Goal: Task Accomplishment & Management: Complete application form

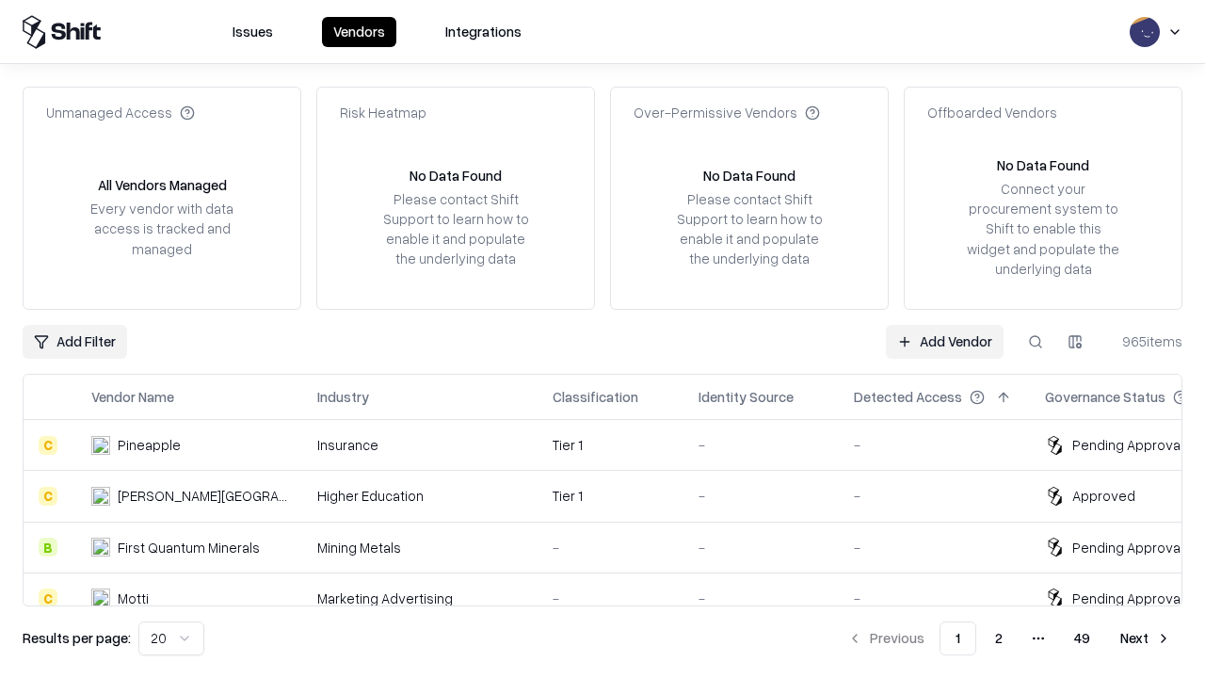
click at [944, 341] on link "Add Vendor" at bounding box center [945, 342] width 118 height 34
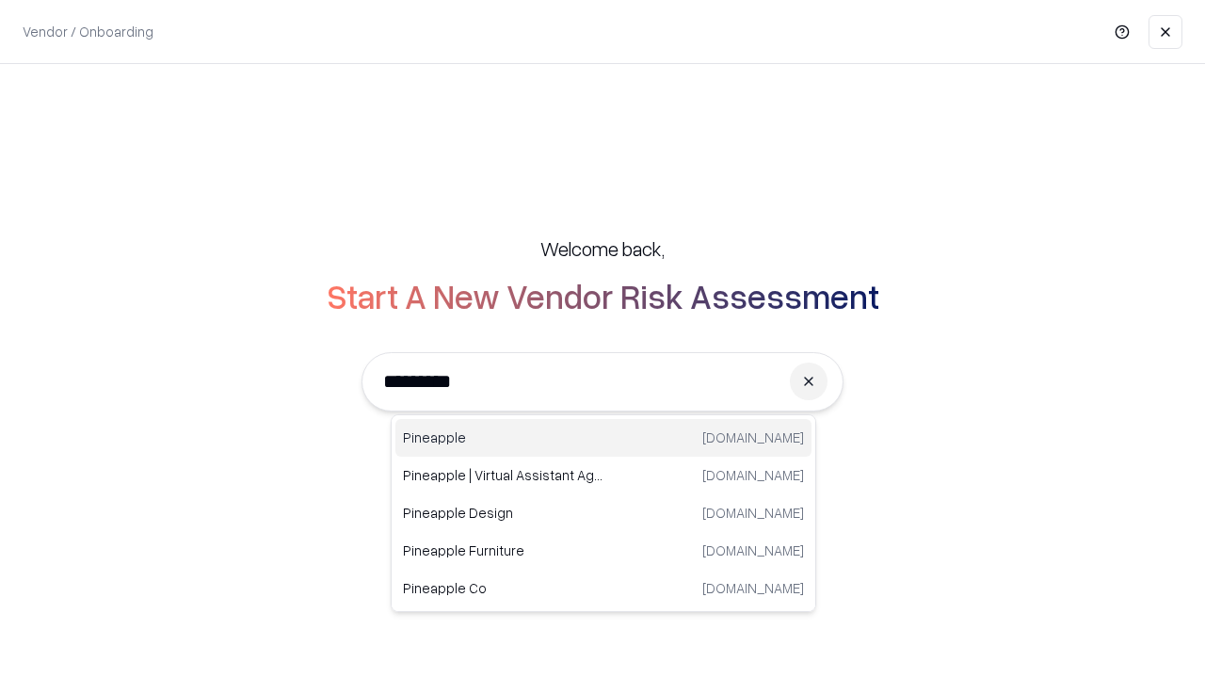
click at [603, 438] on div "Pineapple [DOMAIN_NAME]" at bounding box center [603, 438] width 416 height 38
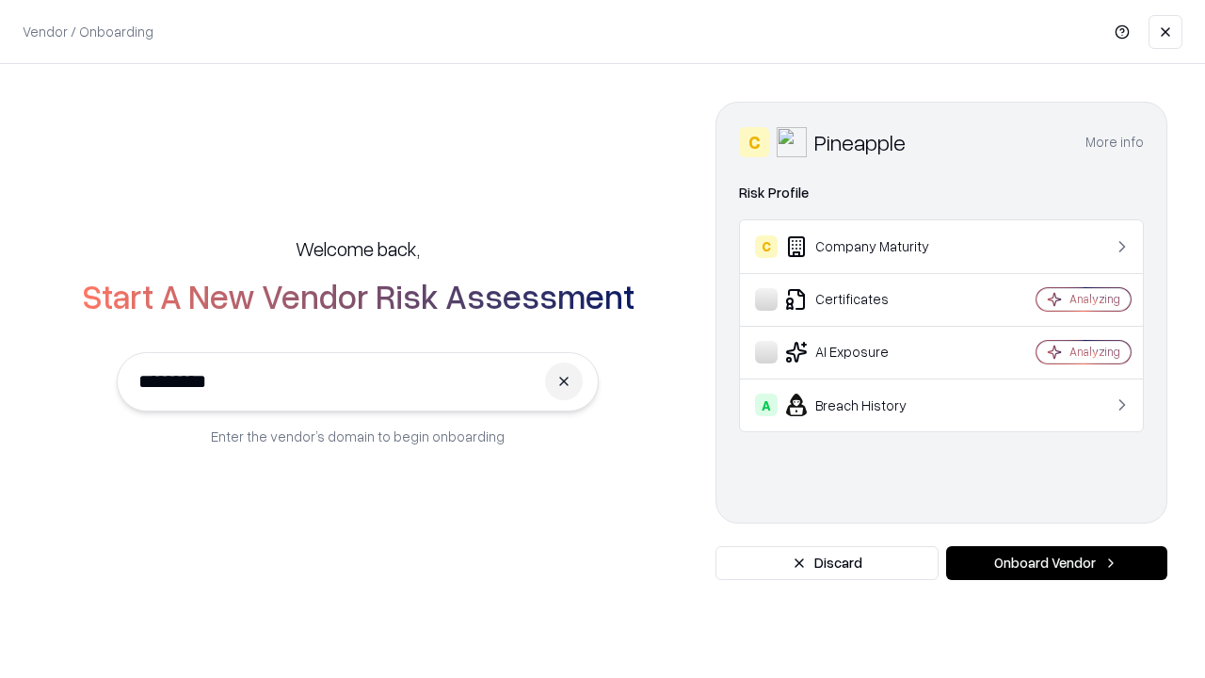
type input "*********"
click at [1056, 563] on button "Onboard Vendor" at bounding box center [1056, 563] width 221 height 34
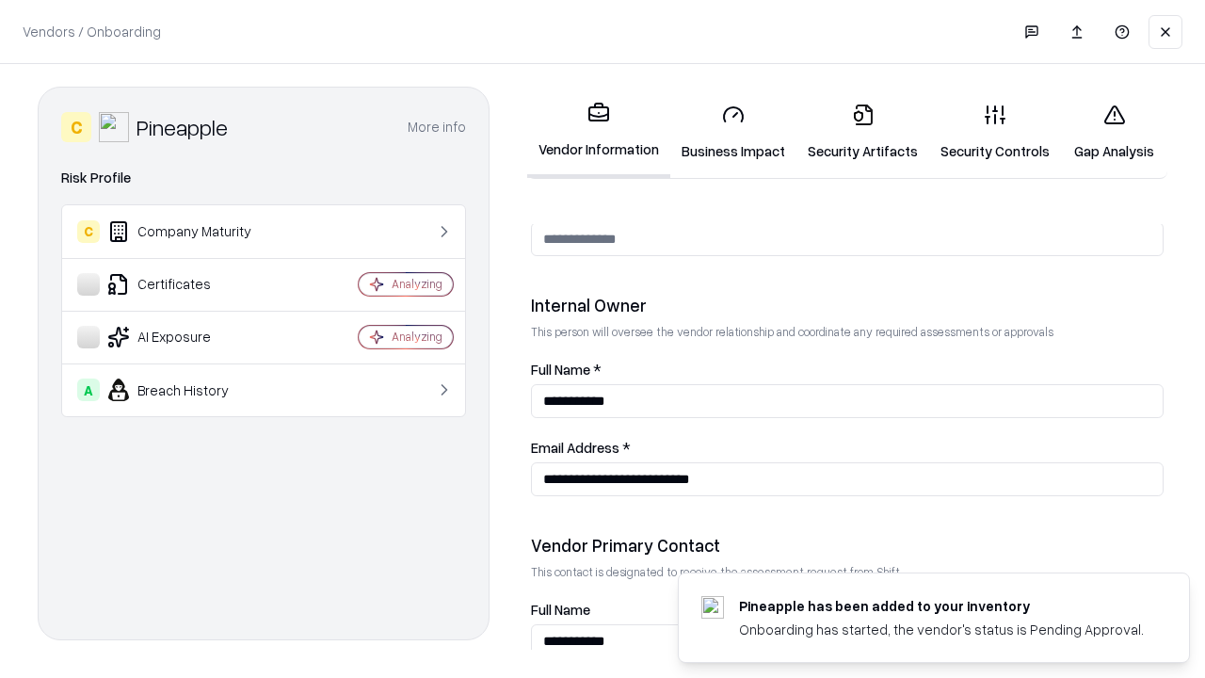
scroll to position [975, 0]
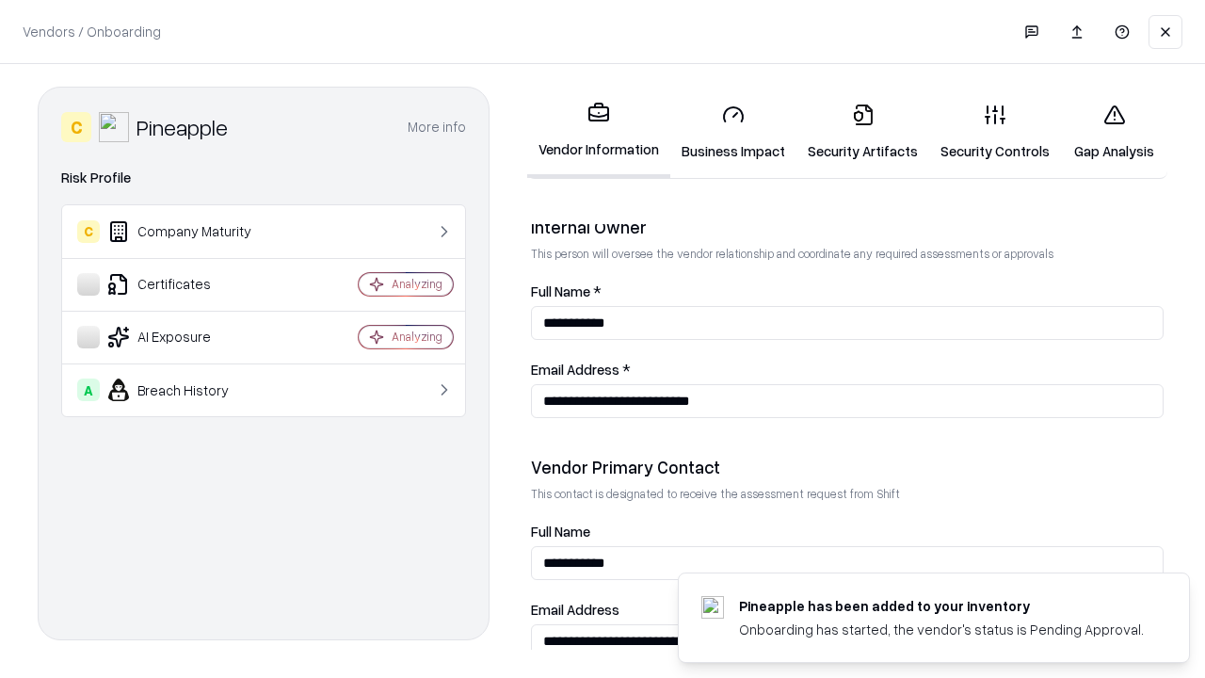
click at [862, 132] on link "Security Artifacts" at bounding box center [862, 132] width 133 height 88
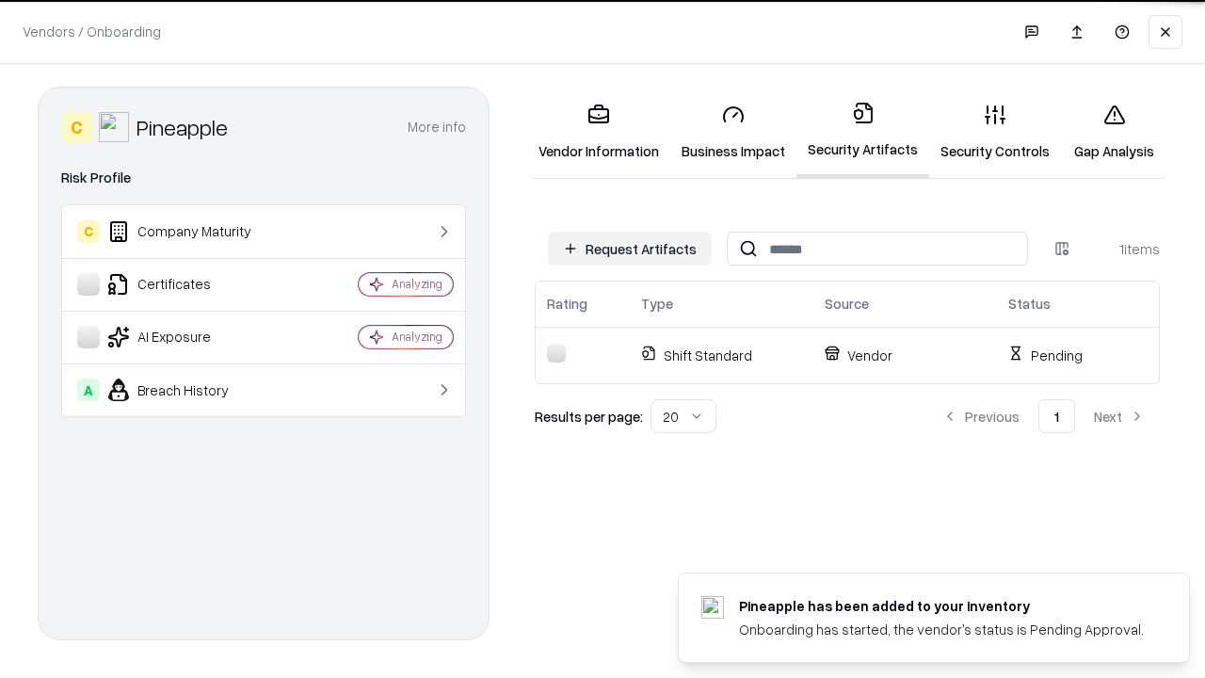
click at [630, 249] on button "Request Artifacts" at bounding box center [630, 249] width 164 height 34
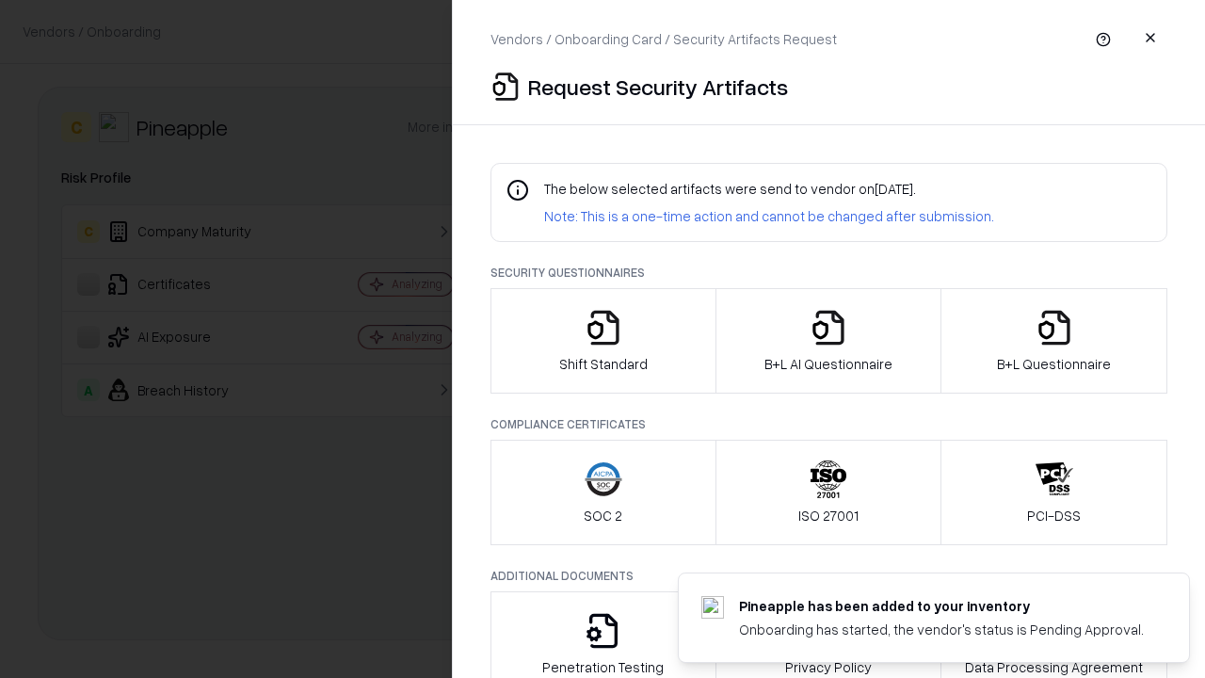
click at [1053, 341] on icon "button" at bounding box center [1055, 328] width 38 height 38
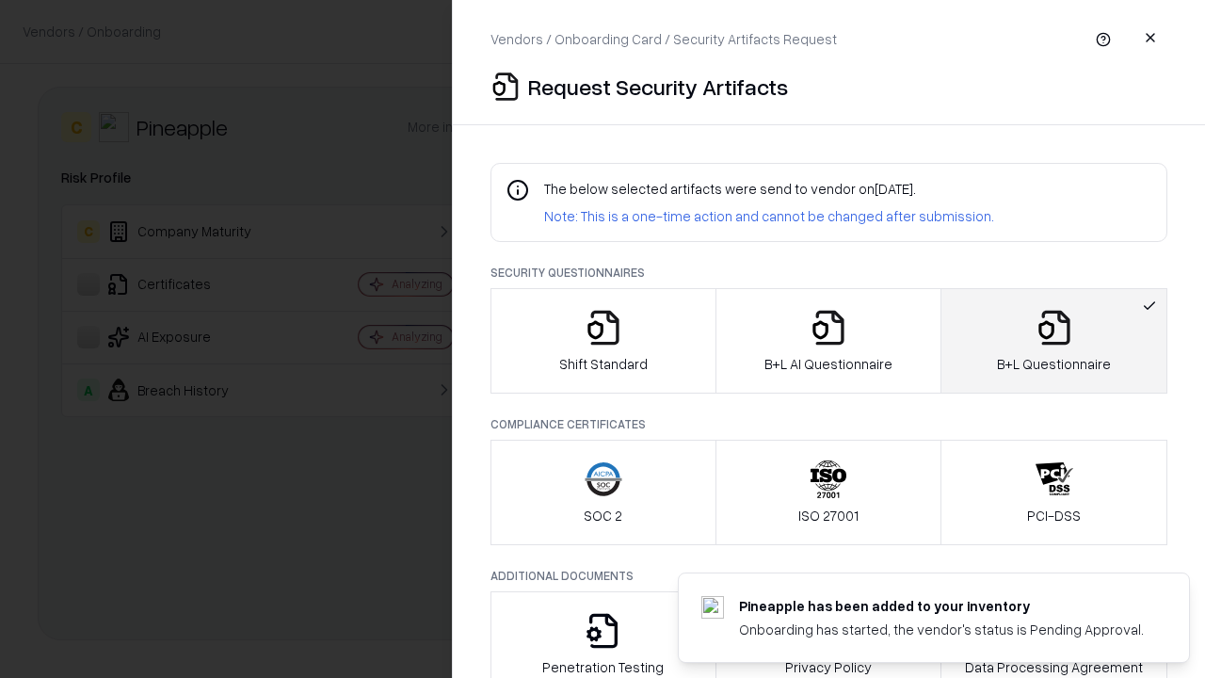
click at [828, 341] on icon "button" at bounding box center [829, 328] width 38 height 38
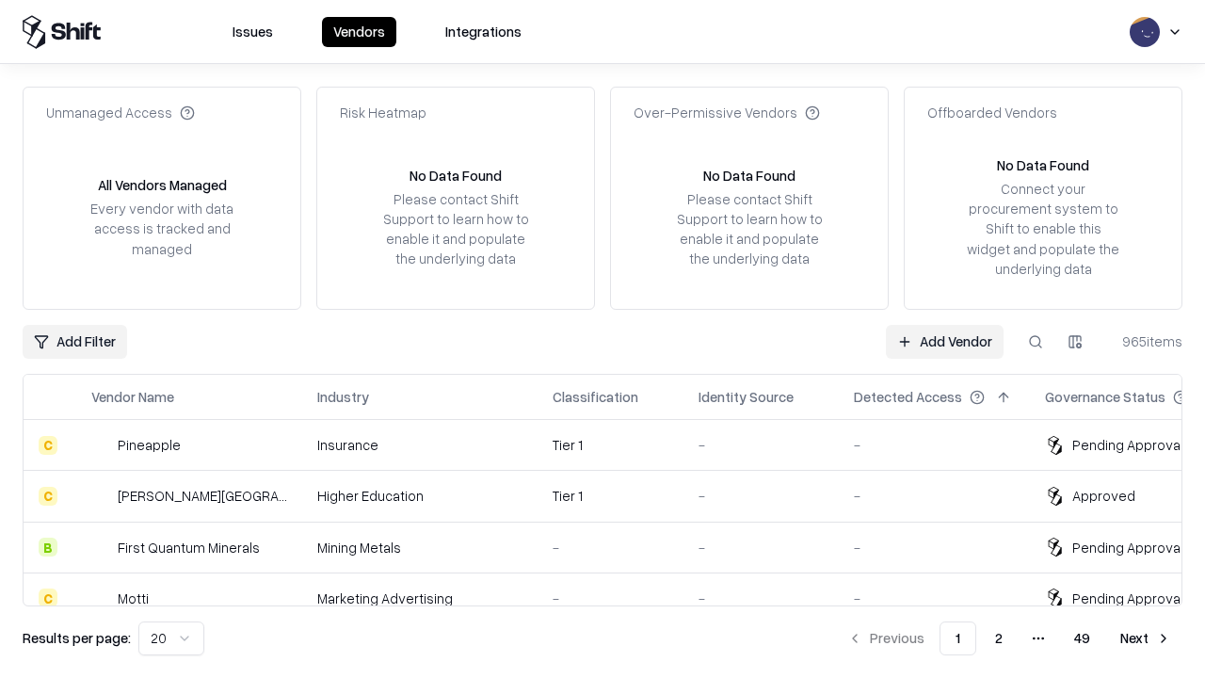
click at [944, 341] on link "Add Vendor" at bounding box center [945, 342] width 118 height 34
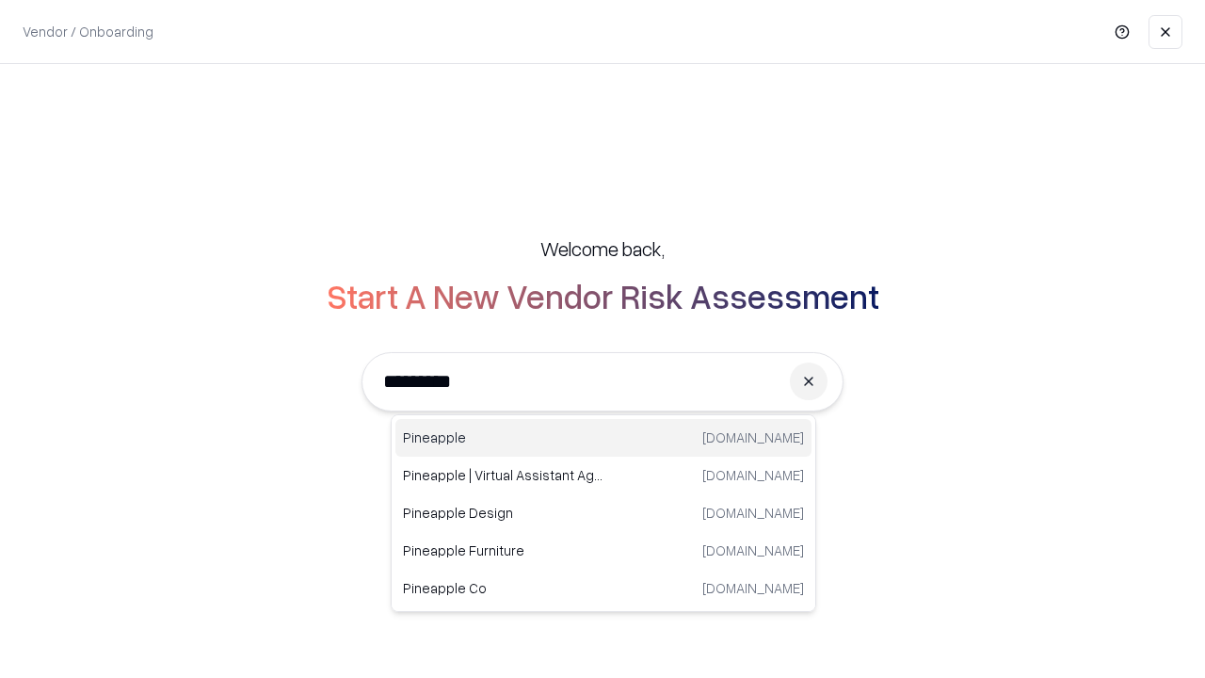
click at [603, 438] on div "Pineapple [DOMAIN_NAME]" at bounding box center [603, 438] width 416 height 38
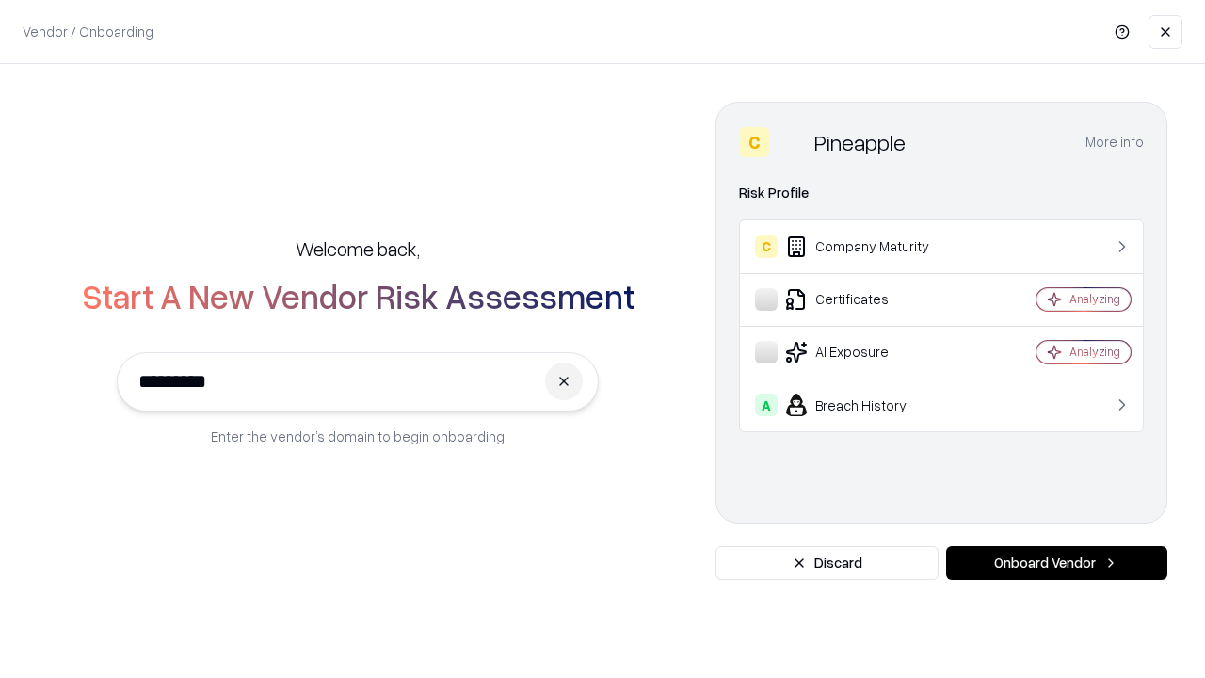
type input "*********"
click at [1056, 563] on button "Onboard Vendor" at bounding box center [1056, 563] width 221 height 34
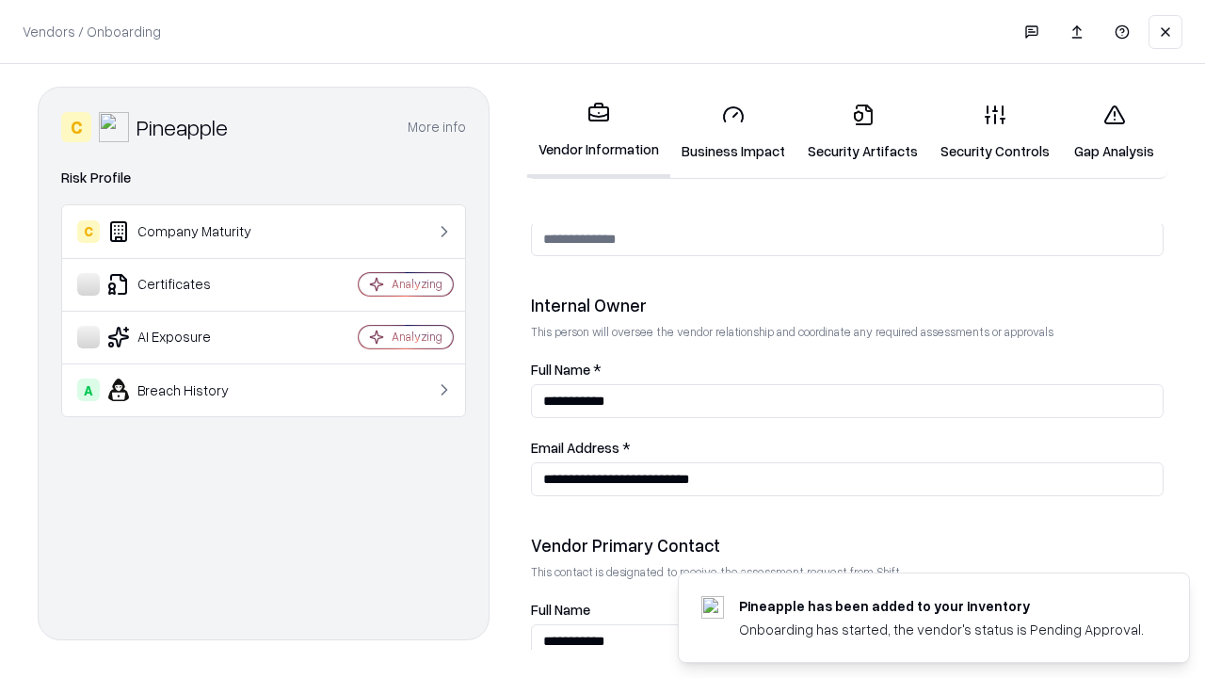
scroll to position [975, 0]
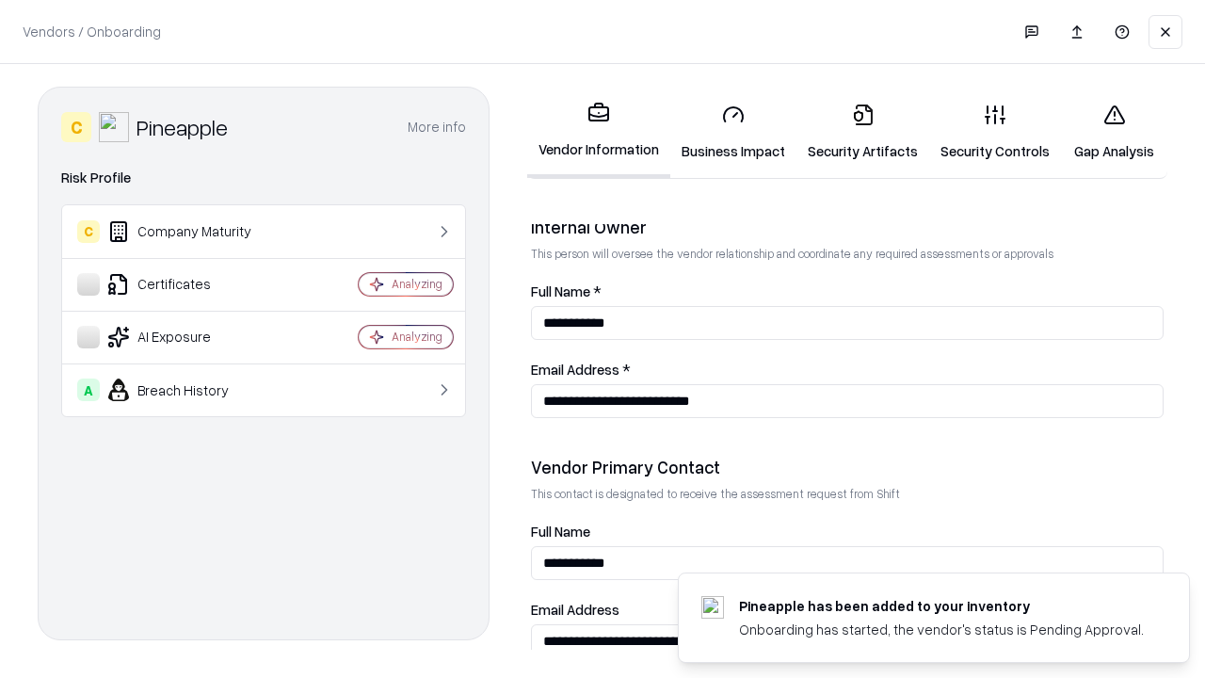
click at [1114, 132] on link "Gap Analysis" at bounding box center [1114, 132] width 106 height 88
